Goal: Navigation & Orientation: Find specific page/section

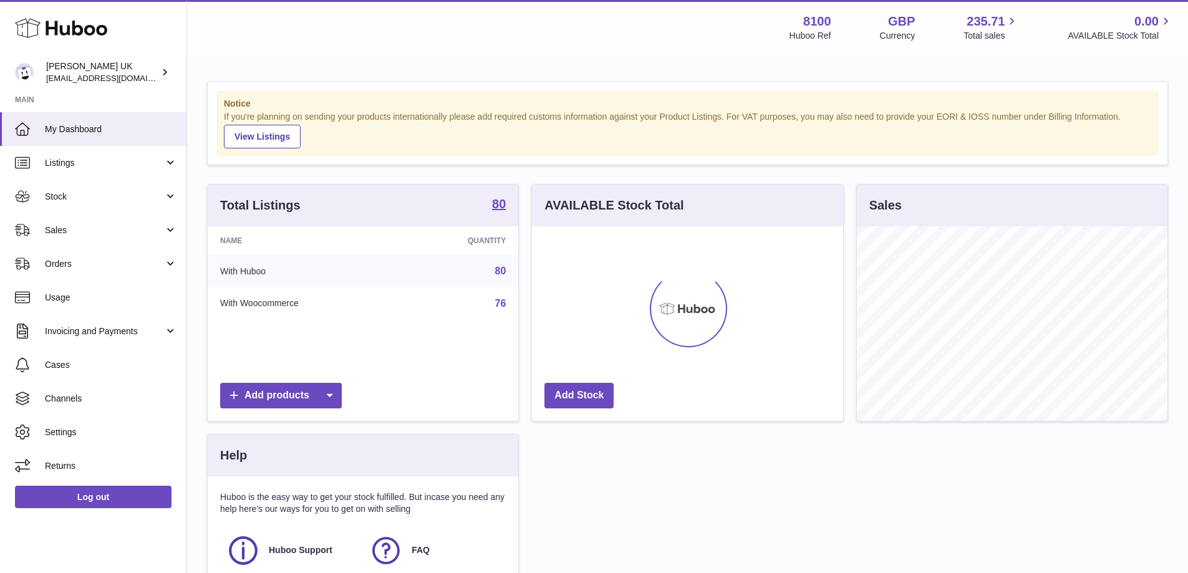
scroll to position [195, 311]
click at [129, 221] on link "Sales" at bounding box center [93, 230] width 186 height 34
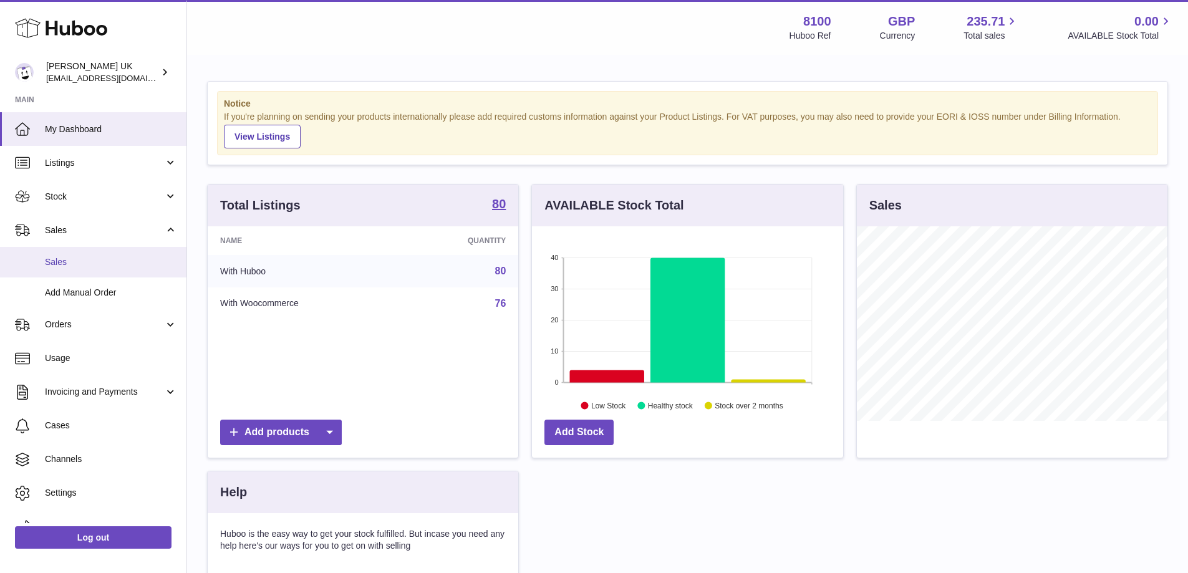
click at [140, 261] on span "Sales" at bounding box center [111, 262] width 132 height 12
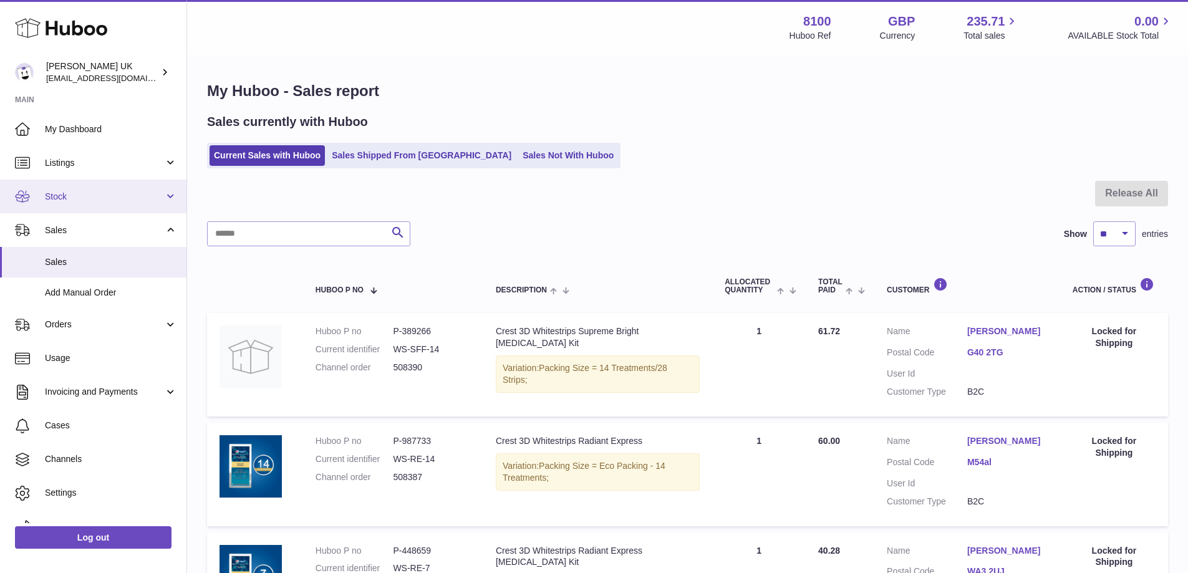
click at [144, 187] on link "Stock" at bounding box center [93, 197] width 186 height 34
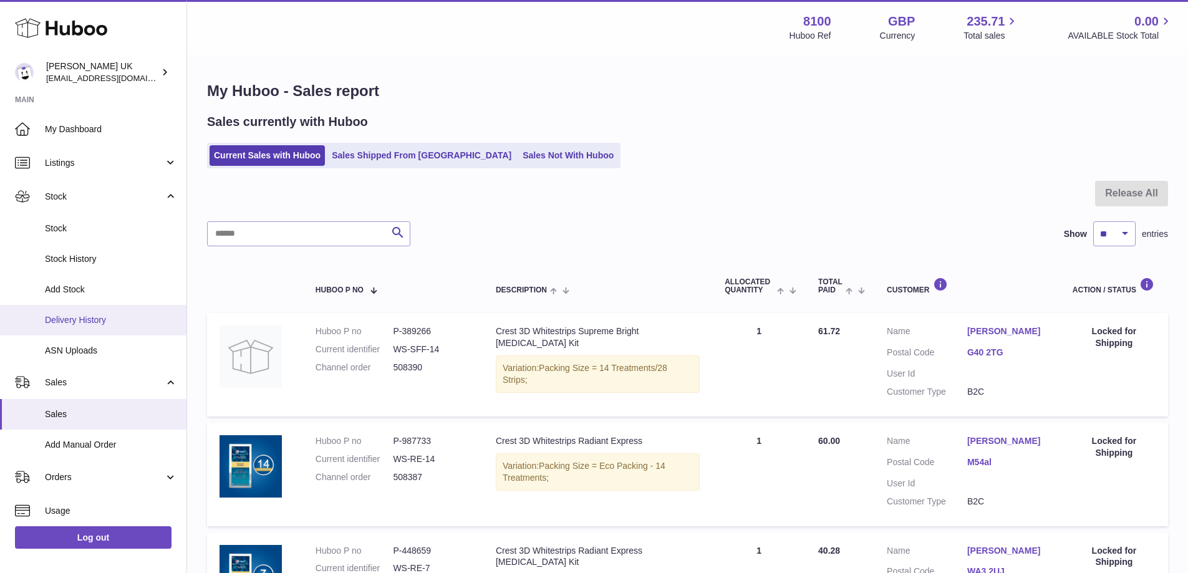
click at [125, 316] on span "Delivery History" at bounding box center [111, 320] width 132 height 12
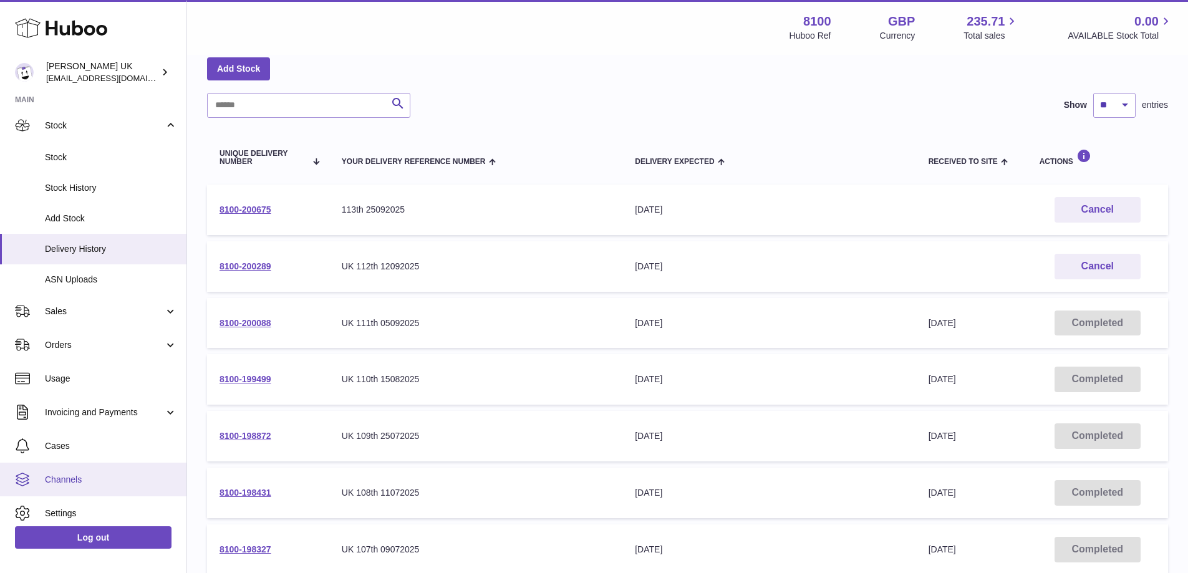
scroll to position [112, 0]
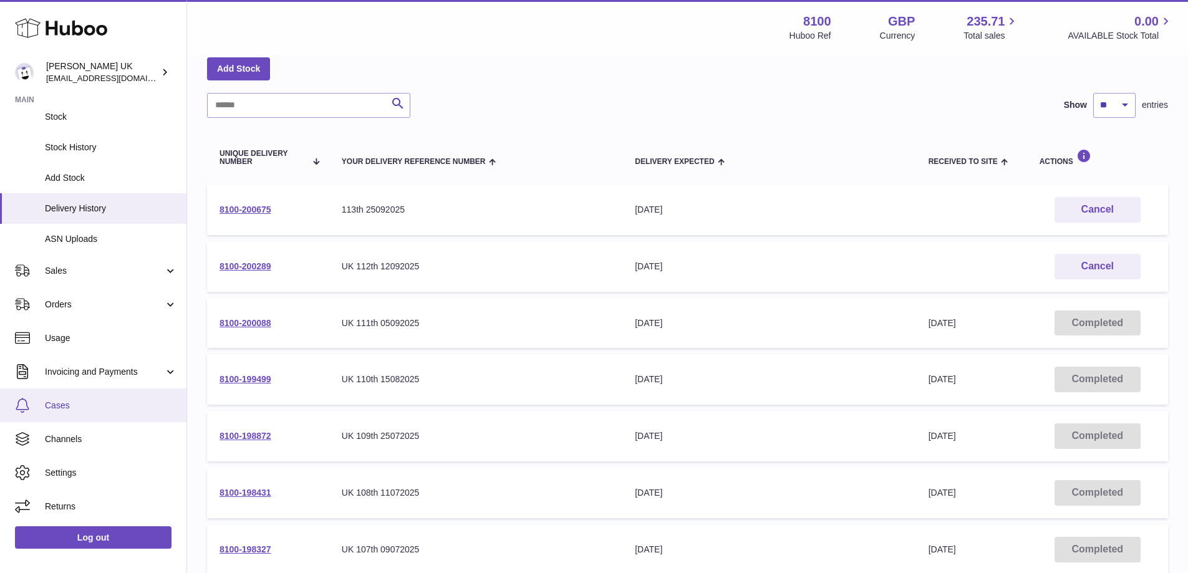
click at [76, 408] on span "Cases" at bounding box center [111, 406] width 132 height 12
